Goal: Complete application form: Complete application form

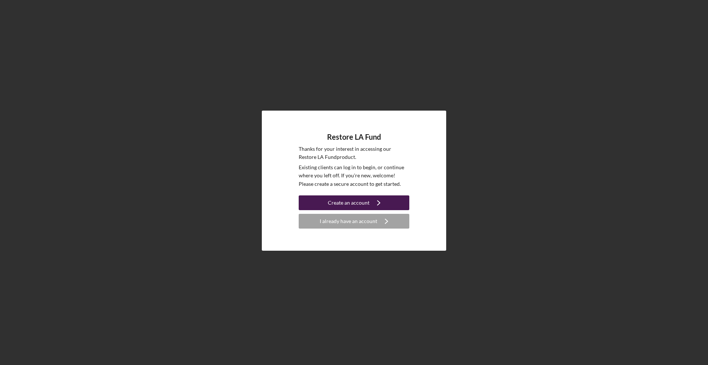
click at [394, 201] on button "Create an account Icon/Navigate" at bounding box center [354, 203] width 111 height 15
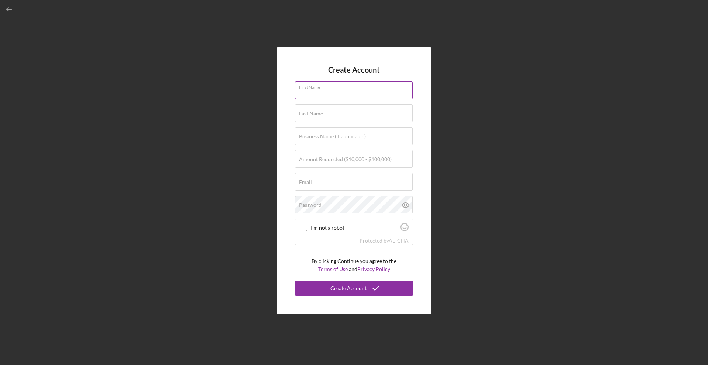
click at [410, 93] on input "First Name" at bounding box center [354, 91] width 118 height 18
type input "[PERSON_NAME]"
type input "Koritsoglou"
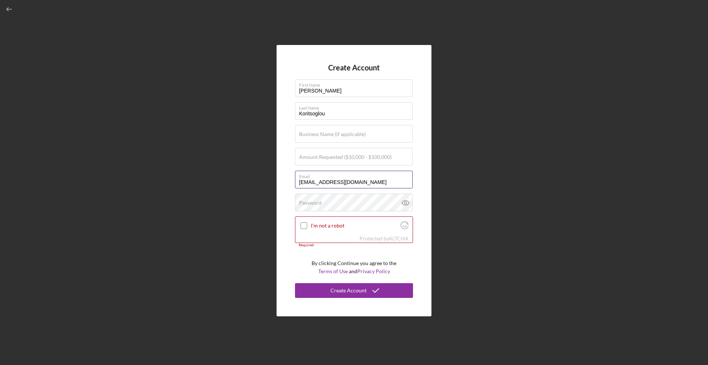
type input "[EMAIL_ADDRESS][DOMAIN_NAME]"
drag, startPoint x: 371, startPoint y: 182, endPoint x: 289, endPoint y: 183, distance: 81.9
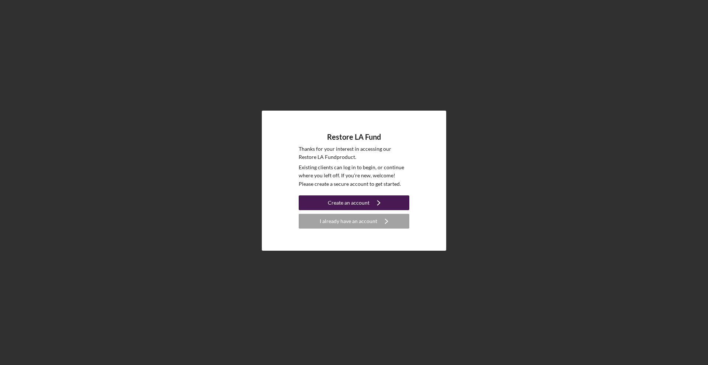
click at [360, 204] on div "Create an account" at bounding box center [349, 203] width 42 height 15
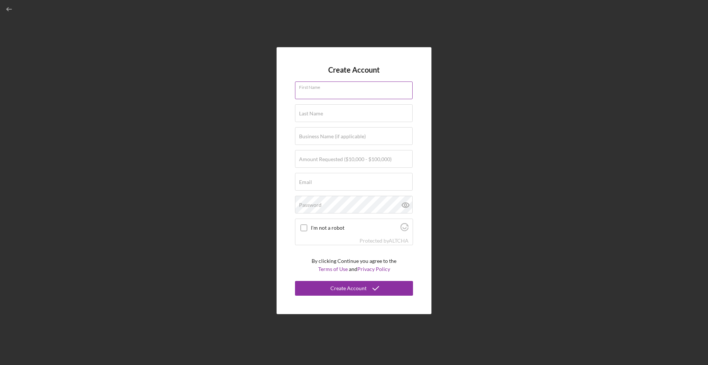
click at [408, 93] on input "First Name" at bounding box center [354, 91] width 118 height 18
type input "[PERSON_NAME]"
type input "Koritsoglou"
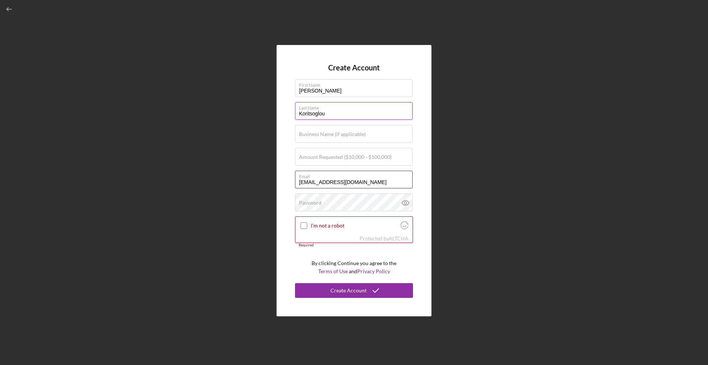
type input "[EMAIL_ADDRESS][DOMAIN_NAME]"
click at [373, 182] on input "[EMAIL_ADDRESS][DOMAIN_NAME]" at bounding box center [354, 180] width 118 height 18
click at [410, 182] on input "[EMAIL_ADDRESS][DOMAIN_NAME]" at bounding box center [354, 180] width 118 height 18
type input "[EMAIL_ADDRESS][DOMAIN_NAME]"
click at [368, 158] on label "Amount Requested ($10,000 - $100,000)" at bounding box center [345, 157] width 93 height 6
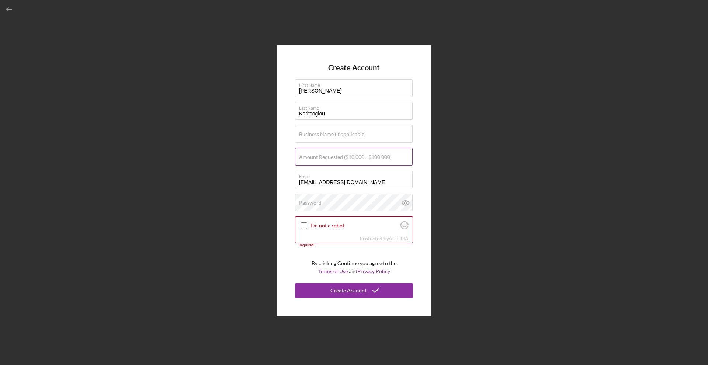
click at [368, 158] on input "Amount Requested ($10,000 - $100,000)" at bounding box center [354, 157] width 118 height 18
type input "$100,000"
click at [373, 200] on div "Password Icon/icon-validation-no At least 12 characters Icon/icon-validation-no…" at bounding box center [354, 203] width 118 height 18
click at [305, 226] on input "I'm not a robot" at bounding box center [304, 225] width 7 height 7
checkbox input "true"
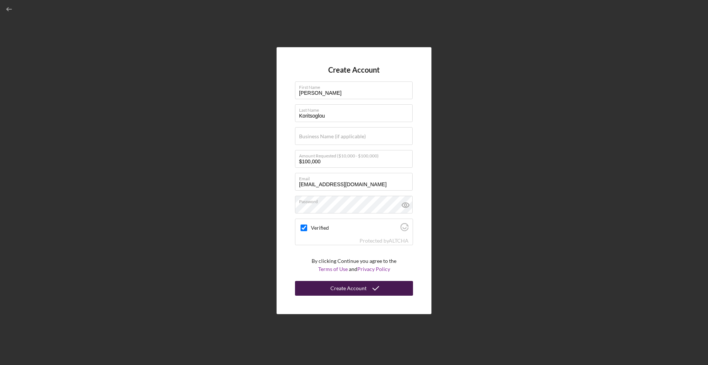
click at [336, 290] on div "Create Account" at bounding box center [349, 288] width 36 height 15
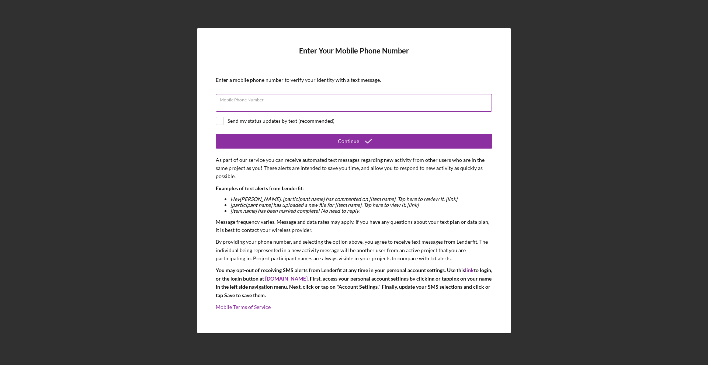
click at [315, 105] on input "Mobile Phone Number" at bounding box center [354, 103] width 276 height 18
drag, startPoint x: 260, startPoint y: 104, endPoint x: 240, endPoint y: 104, distance: 19.9
click at [240, 104] on input "[PHONE_NUMBER]" at bounding box center [354, 103] width 276 height 18
type input "[PHONE_NUMBER]"
click at [223, 119] on input "checkbox" at bounding box center [219, 120] width 7 height 7
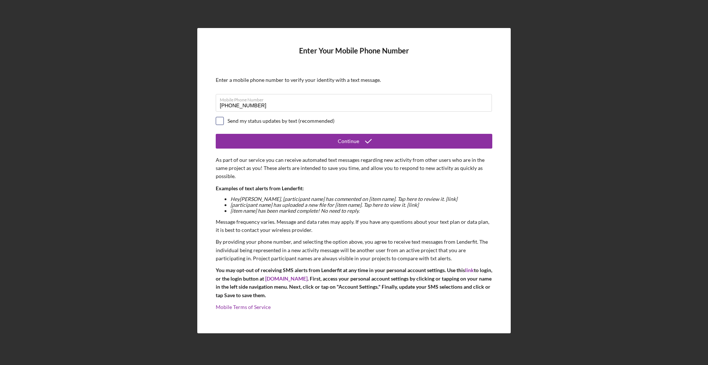
checkbox input "true"
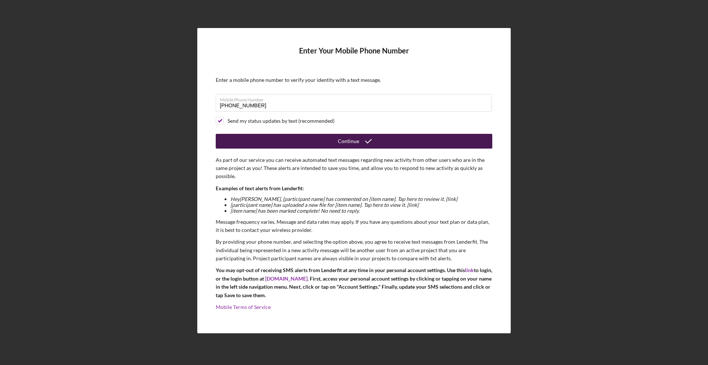
click at [252, 141] on button "Continue" at bounding box center [354, 141] width 277 height 15
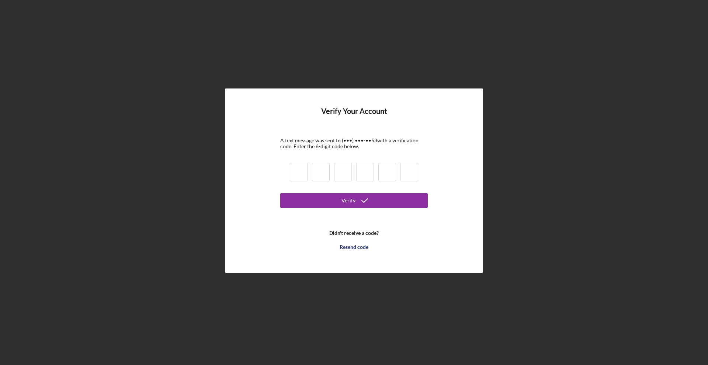
click at [298, 166] on input at bounding box center [299, 172] width 18 height 18
paste input "1"
type input "1"
type input "9"
type input "2"
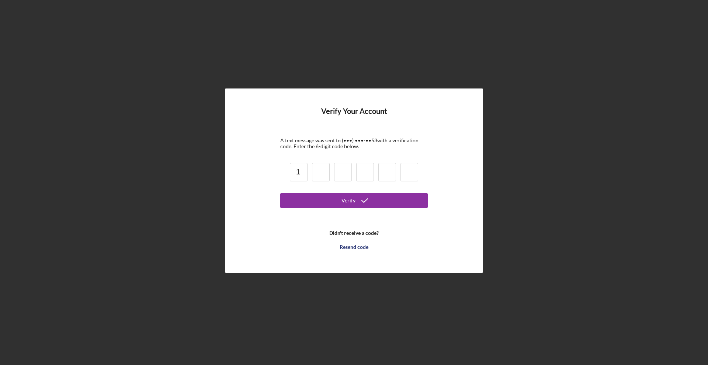
type input "8"
type input "3"
type input "0"
type input "1"
click at [382, 199] on button "Verify" at bounding box center [354, 200] width 148 height 15
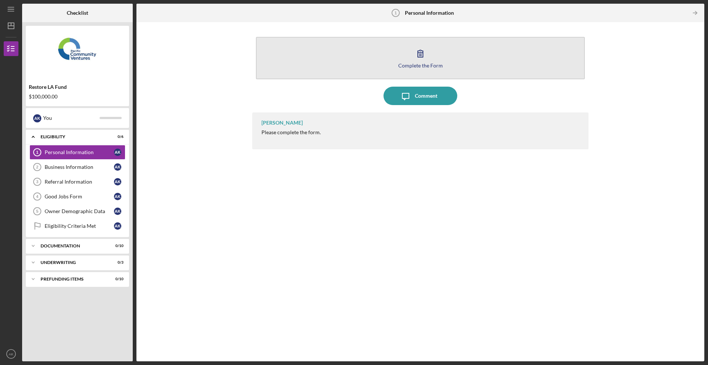
click at [422, 62] on button "Complete the Form Form" at bounding box center [420, 58] width 329 height 42
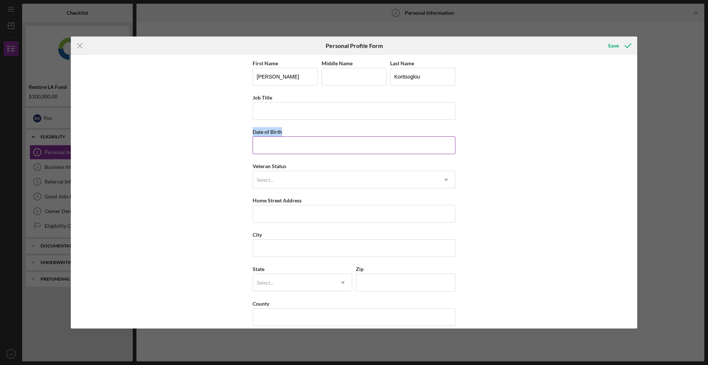
click at [390, 137] on div "Date of Birth" at bounding box center [354, 140] width 203 height 27
click at [382, 117] on input "Job Title" at bounding box center [354, 111] width 203 height 18
type input "Acupuncturist"
type input "[DATE]"
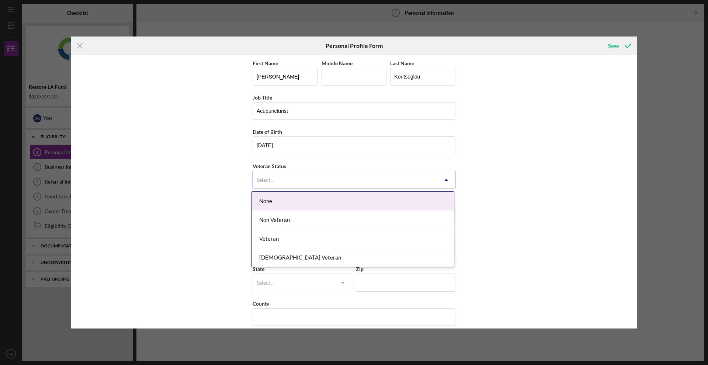
click at [367, 179] on div "Select..." at bounding box center [345, 180] width 184 height 17
click at [358, 205] on div "None" at bounding box center [353, 201] width 202 height 19
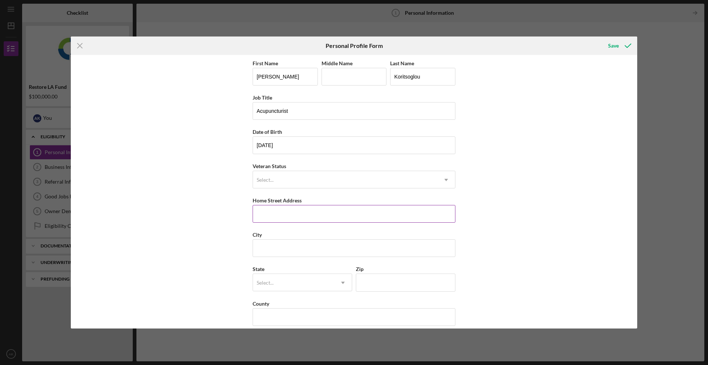
click at [451, 212] on input "Home Street Address" at bounding box center [354, 214] width 203 height 18
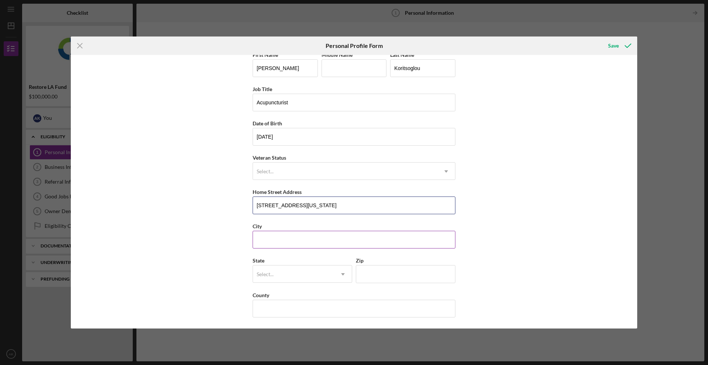
type input "[STREET_ADDRESS][US_STATE]"
type input "[GEOGRAPHIC_DATA][PERSON_NAME]"
type input "[US_STATE]"
type input "90404"
type input "[PERSON_NAME]"
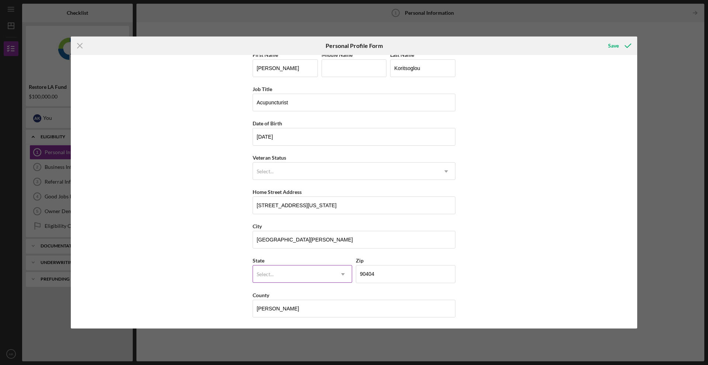
click at [340, 274] on icon "Icon/Dropdown Arrow" at bounding box center [343, 275] width 18 height 18
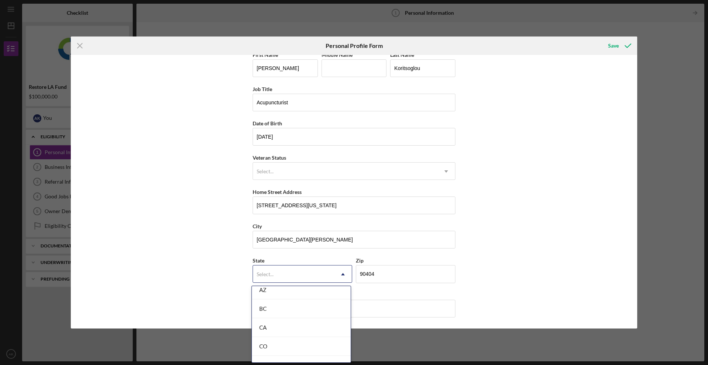
scroll to position [175, 0]
click at [310, 331] on div "CA" at bounding box center [301, 328] width 99 height 19
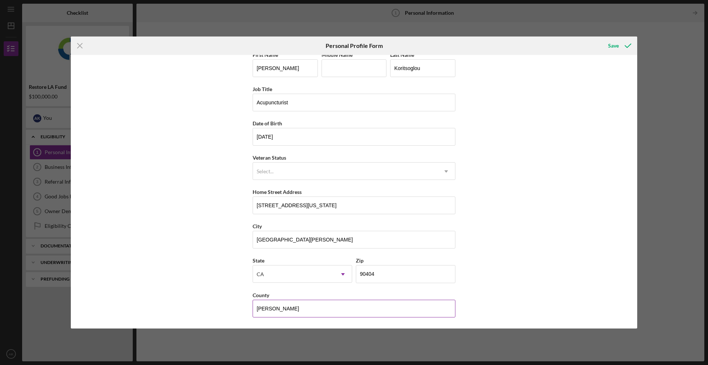
drag, startPoint x: 404, startPoint y: 303, endPoint x: 308, endPoint y: 303, distance: 95.9
drag, startPoint x: 298, startPoint y: 313, endPoint x: 246, endPoint y: 307, distance: 52.0
click at [246, 306] on div "First Name [PERSON_NAME] Middle Name Last Name Koritsoglou Job Title Acupunctur…" at bounding box center [354, 192] width 567 height 274
type input "[GEOGRAPHIC_DATA]"
drag, startPoint x: 298, startPoint y: 311, endPoint x: 245, endPoint y: 310, distance: 53.9
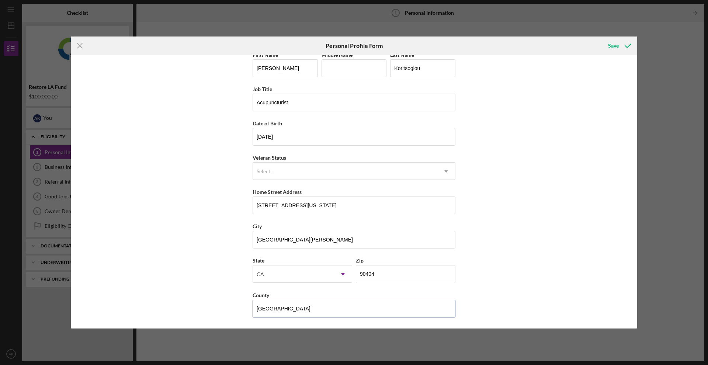
click at [245, 310] on div "First Name [PERSON_NAME] Middle Name Last Name Koritsoglou Job Title Acupunctur…" at bounding box center [354, 192] width 567 height 274
type input "[GEOGRAPHIC_DATA]"
click at [509, 274] on div "First Name [PERSON_NAME] Middle Name Last Name Koritsoglou Job Title Acupunctur…" at bounding box center [354, 192] width 567 height 274
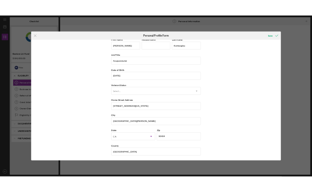
scroll to position [8, 0]
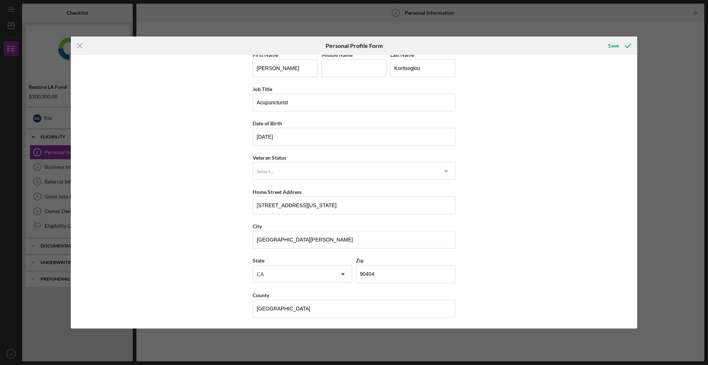
click at [211, 18] on div "Icon/Menu Close Personal Profile Form Save First Name [PERSON_NAME] Middle Name…" at bounding box center [354, 182] width 708 height 365
click at [505, 335] on div "Icon/Menu Close Personal Profile Form Save First Name [PERSON_NAME] Middle Name…" at bounding box center [354, 182] width 708 height 365
click at [609, 45] on div "Save" at bounding box center [613, 45] width 11 height 15
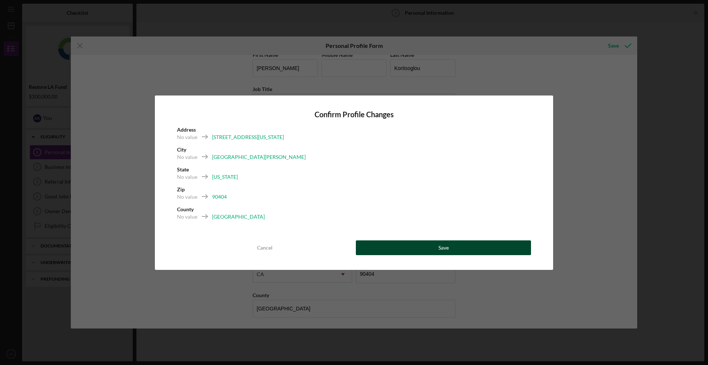
click at [459, 246] on button "Save" at bounding box center [443, 248] width 175 height 15
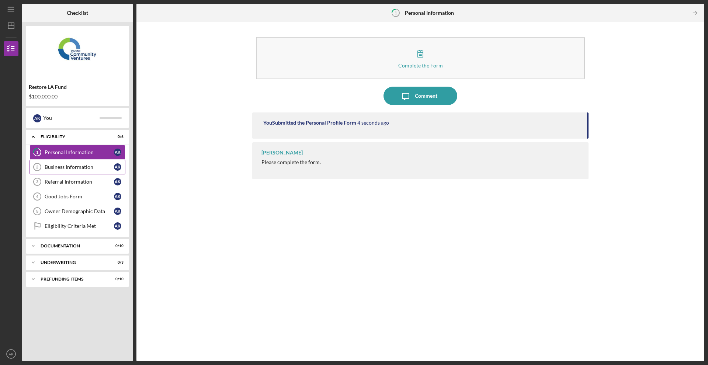
click at [97, 169] on div "Business Information" at bounding box center [79, 167] width 69 height 6
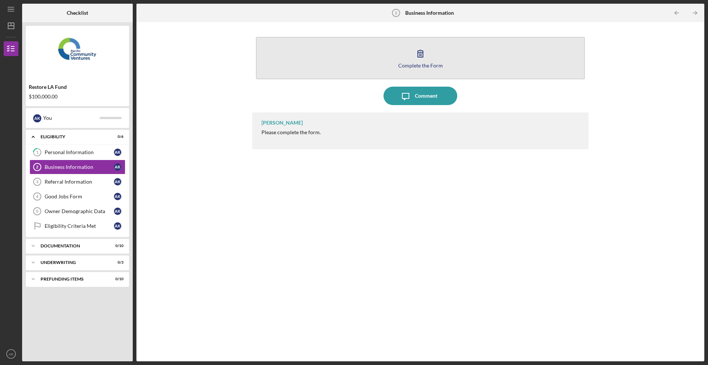
click at [420, 54] on icon "button" at bounding box center [420, 53] width 18 height 18
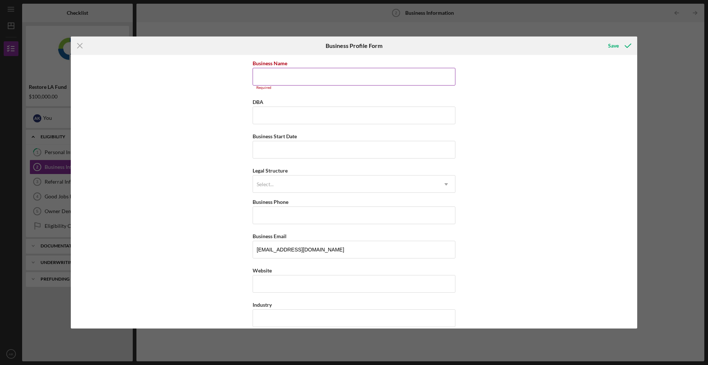
click at [344, 70] on input "Business Name" at bounding box center [354, 77] width 203 height 18
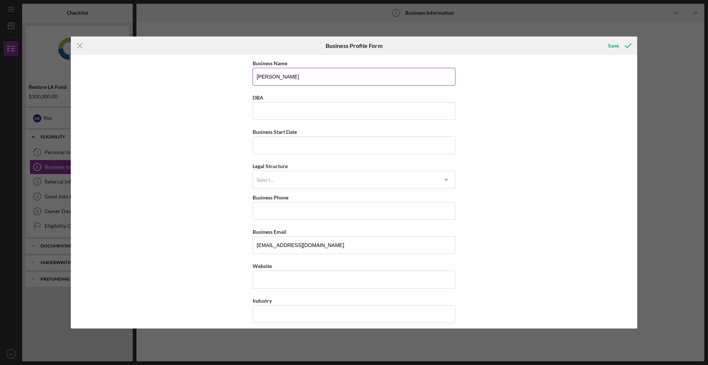
click at [255, 76] on input "[PERSON_NAME]" at bounding box center [354, 77] width 203 height 18
type input "Dr. [PERSON_NAME]"
type input "[DATE]"
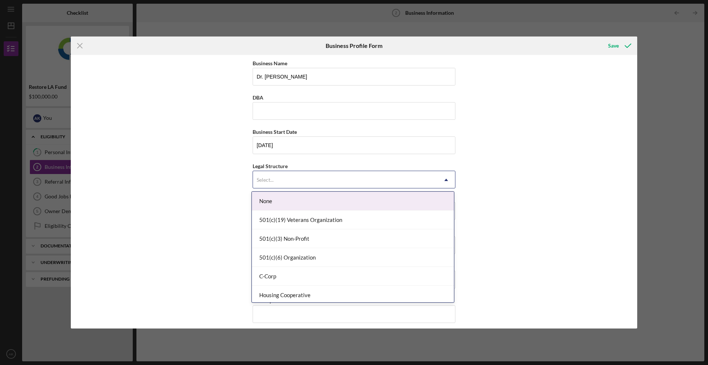
click at [342, 181] on div "Select..." at bounding box center [345, 180] width 184 height 17
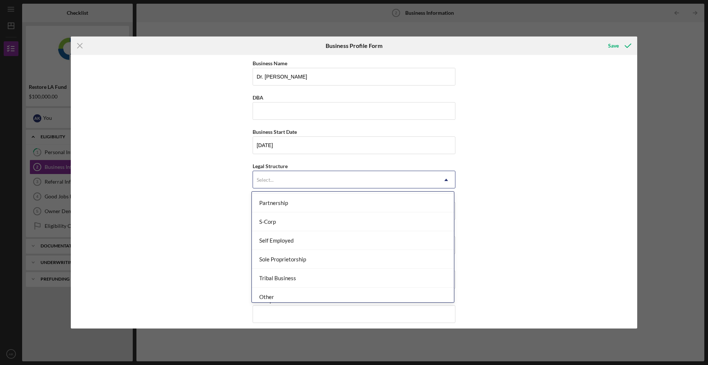
scroll to position [172, 0]
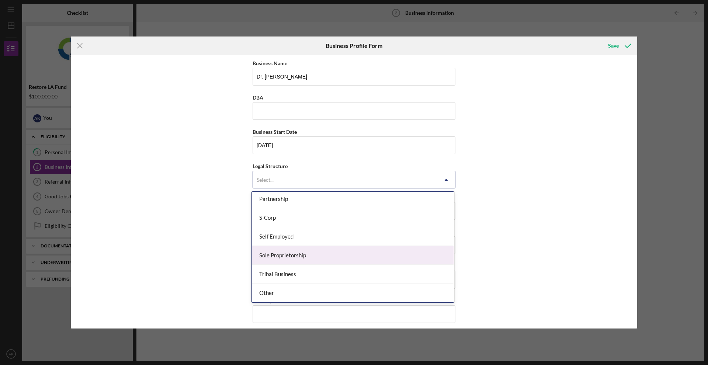
click at [344, 249] on div "Sole Proprietorship" at bounding box center [353, 255] width 202 height 19
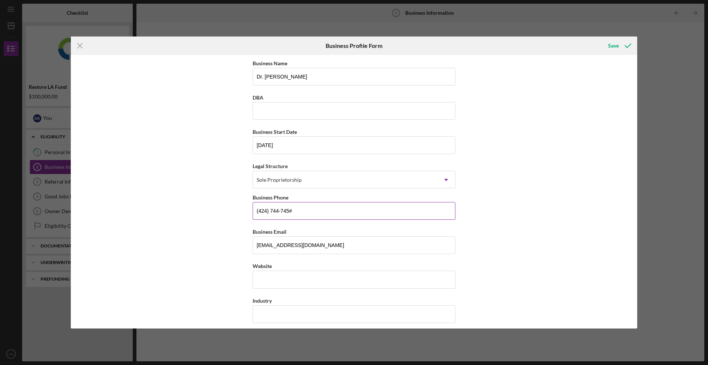
type input "[PHONE_NUMBER]"
click at [440, 281] on input "Website" at bounding box center [354, 280] width 203 height 18
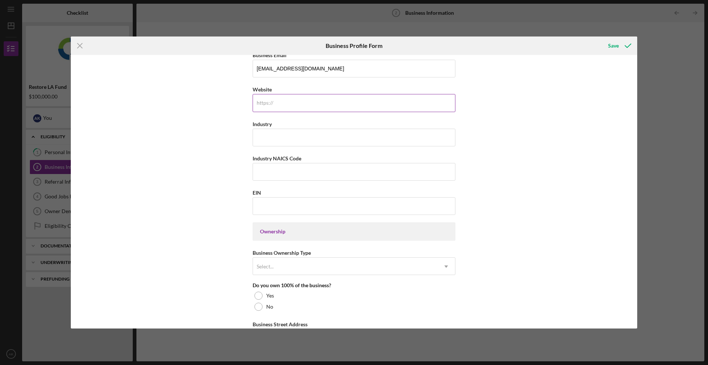
scroll to position [190, 0]
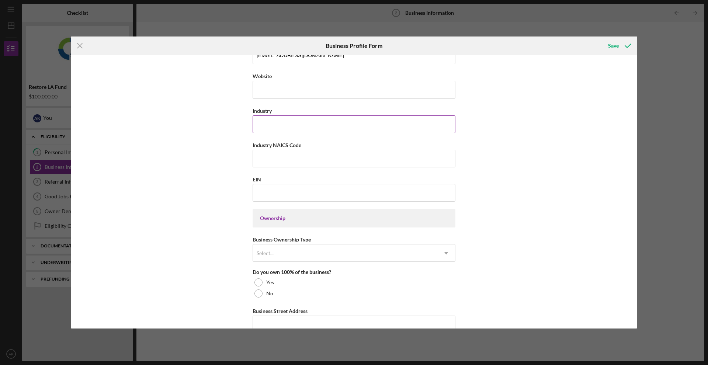
click at [343, 120] on input "Industry" at bounding box center [354, 124] width 203 height 18
type input "Healthcare"
click at [335, 150] on input "Industry NAICS Code" at bounding box center [354, 159] width 203 height 18
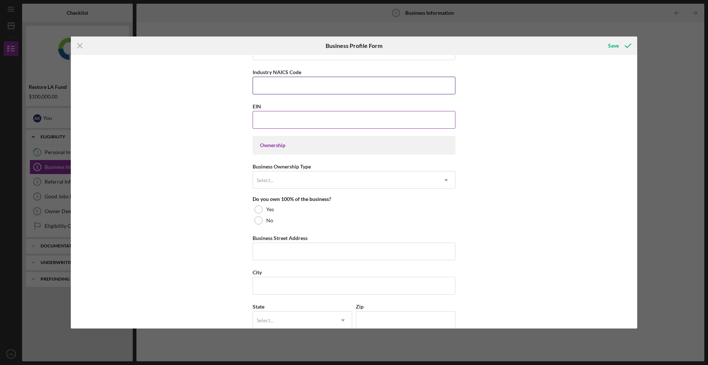
scroll to position [267, 0]
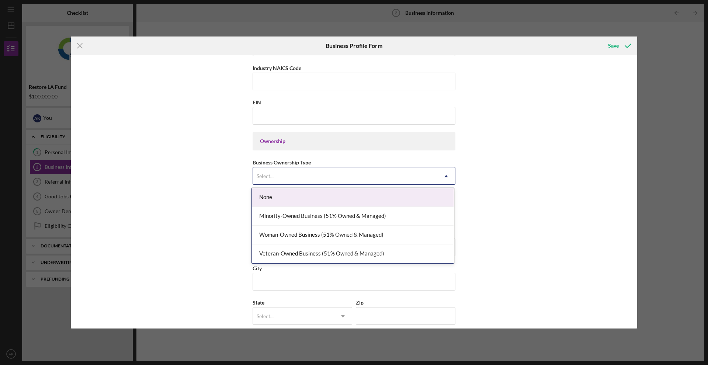
click at [339, 179] on div "Select..." at bounding box center [345, 176] width 184 height 17
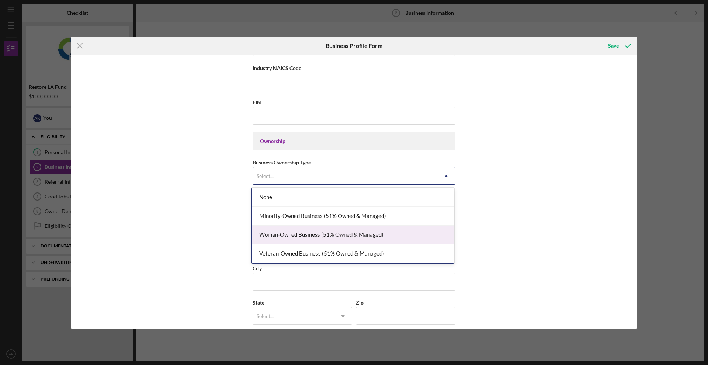
click at [352, 231] on div "Woman-Owned Business (51% Owned & Managed)" at bounding box center [353, 235] width 202 height 19
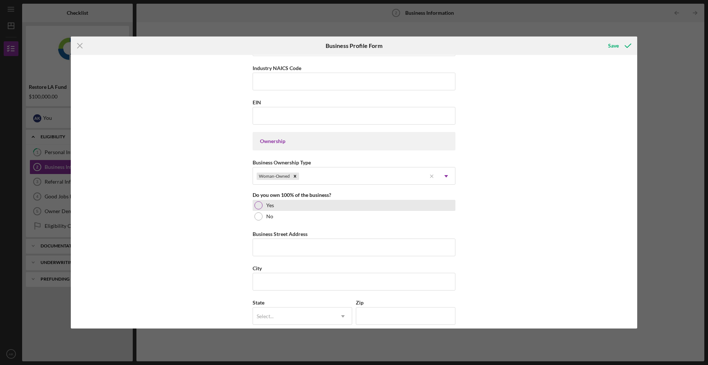
click at [290, 206] on div "Yes" at bounding box center [354, 205] width 203 height 11
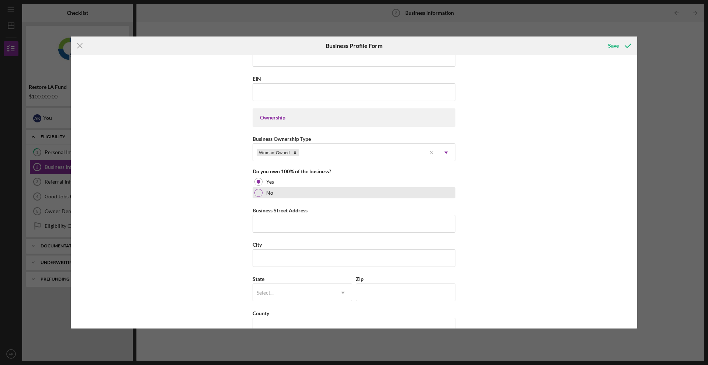
scroll to position [298, 0]
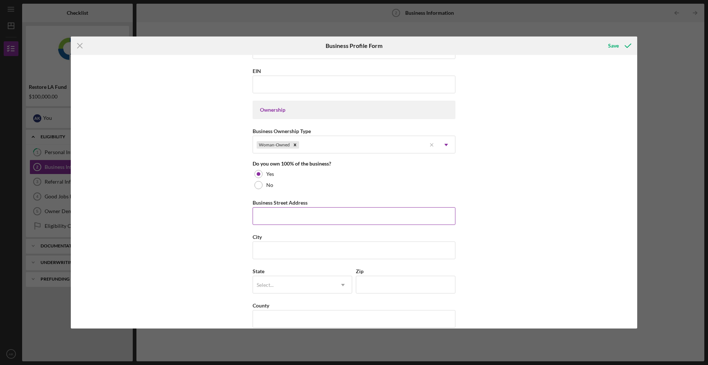
click at [449, 214] on input "Business Street Address" at bounding box center [354, 216] width 203 height 18
type input "[PERSON_NAME]"
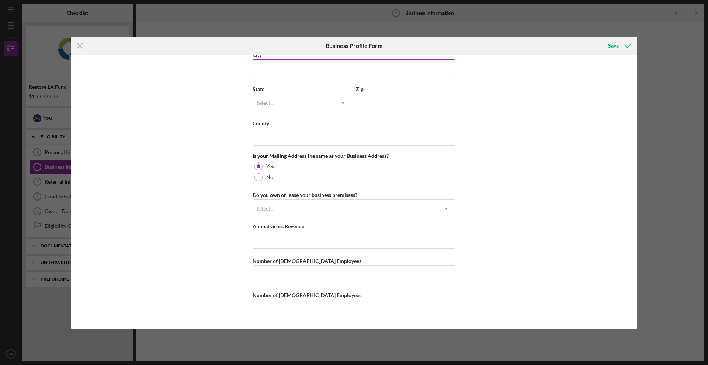
type input "[STREET_ADDRESS][US_STATE]"
type input "[GEOGRAPHIC_DATA][PERSON_NAME]"
type input "[US_STATE]"
type input "90404"
type input "[PERSON_NAME]"
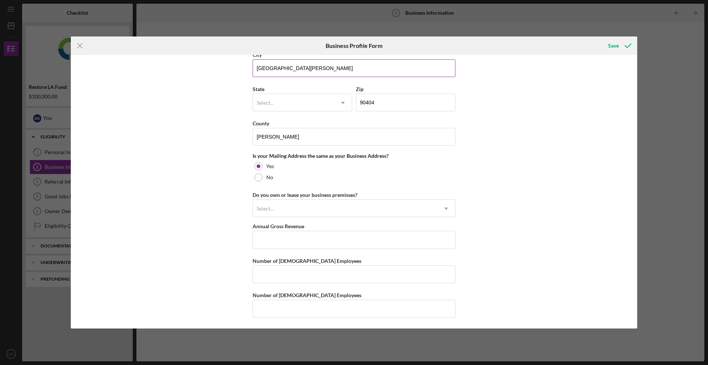
scroll to position [481, 0]
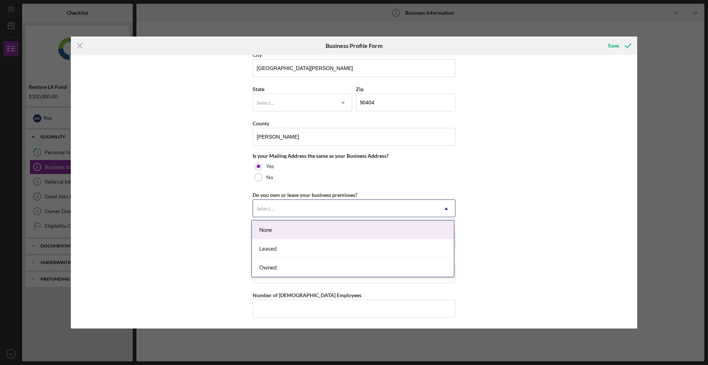
click at [361, 206] on div "Select..." at bounding box center [345, 208] width 184 height 17
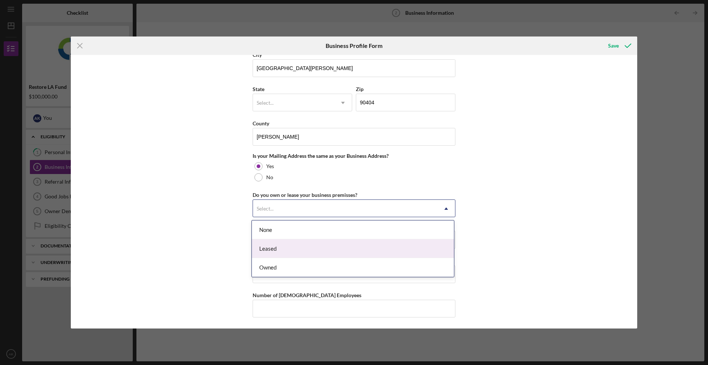
click at [361, 251] on div "Leased" at bounding box center [353, 248] width 202 height 19
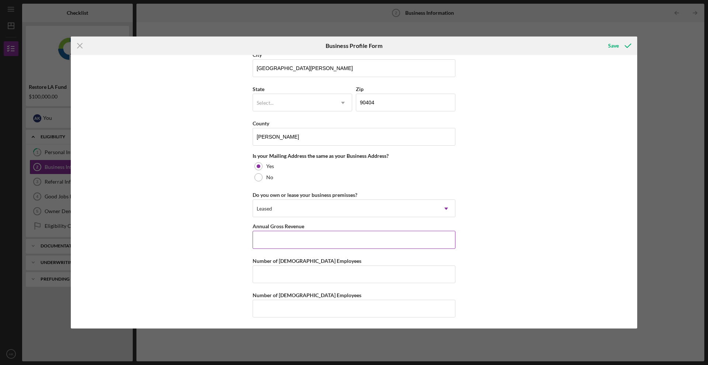
click at [369, 238] on input "Annual Gross Revenue" at bounding box center [354, 240] width 203 height 18
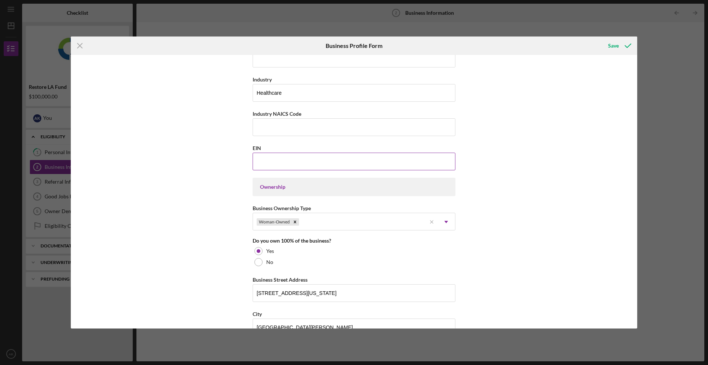
scroll to position [219, 0]
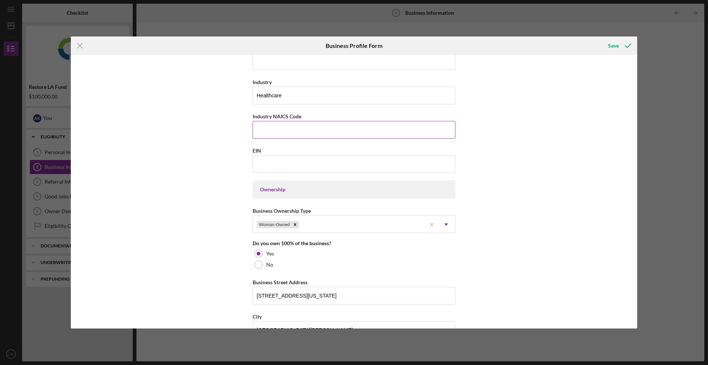
click at [358, 135] on input "Industry NAICS Code" at bounding box center [354, 130] width 203 height 18
click at [614, 47] on div "Save" at bounding box center [613, 45] width 11 height 15
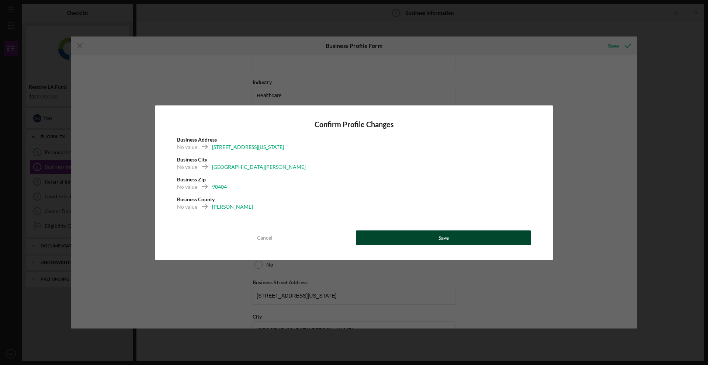
click at [435, 238] on button "Save" at bounding box center [443, 238] width 175 height 15
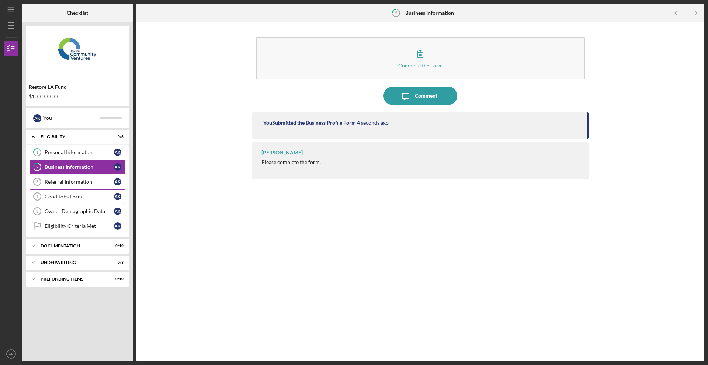
click at [85, 197] on div "Good Jobs Form" at bounding box center [79, 197] width 69 height 6
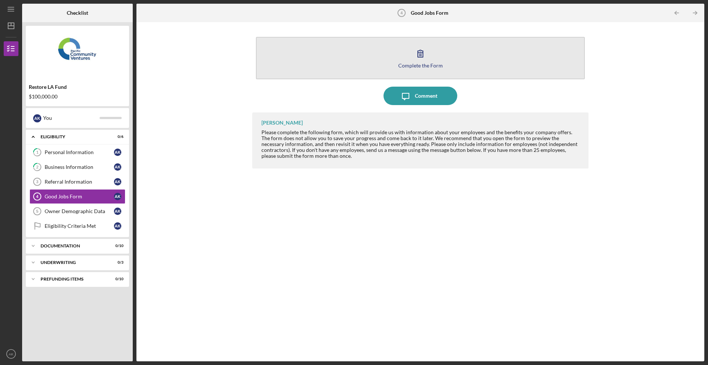
click at [424, 57] on icon "button" at bounding box center [420, 53] width 18 height 18
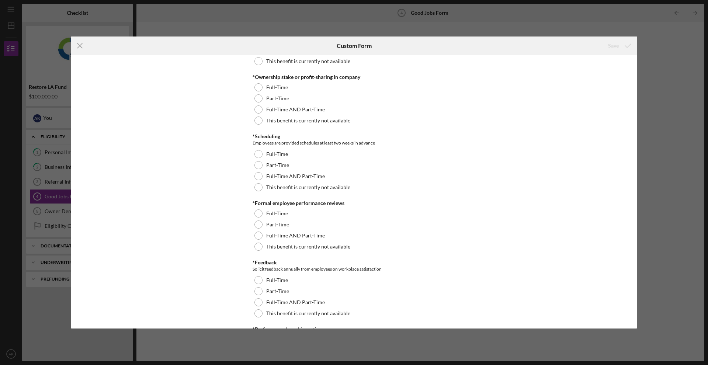
scroll to position [731, 0]
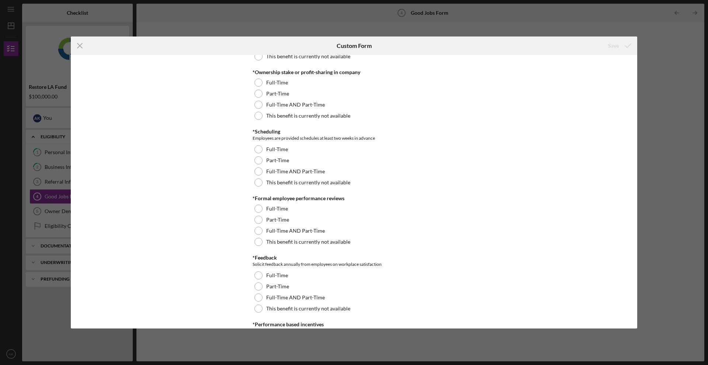
click at [568, 16] on div "Icon/Menu Close Custom Form Save Good Jobs Form *Total Number of [DEMOGRAPHIC_D…" at bounding box center [354, 182] width 708 height 365
drag, startPoint x: 579, startPoint y: 10, endPoint x: 428, endPoint y: -4, distance: 152.3
click at [428, 0] on html "Icon/Menu Good Jobs Form 4 Good Jobs Form Checklist Restore LA Fund $100,000.00…" at bounding box center [354, 182] width 708 height 365
